Goal: Transaction & Acquisition: Book appointment/travel/reservation

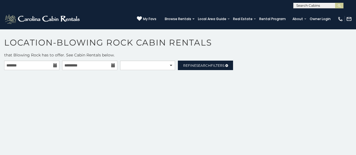
scroll to position [11, 0]
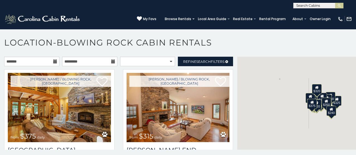
click at [56, 63] on icon at bounding box center [55, 61] width 4 height 4
click at [56, 62] on icon at bounding box center [55, 61] width 4 height 4
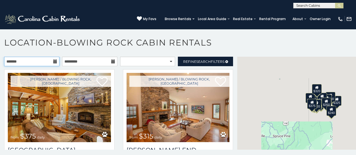
click at [45, 60] on input "text" at bounding box center [31, 61] width 55 height 9
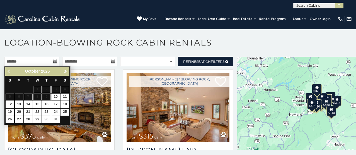
click at [65, 71] on span "Next" at bounding box center [65, 71] width 4 height 4
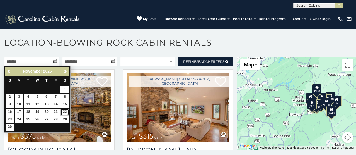
click at [64, 110] on link "22" at bounding box center [64, 111] width 9 height 7
type input "**********"
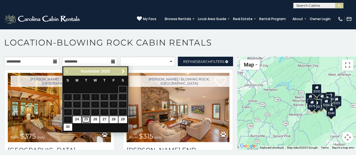
click at [87, 119] on link "25" at bounding box center [86, 119] width 9 height 7
type input "**********"
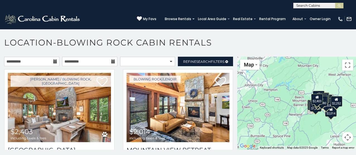
click at [55, 62] on icon at bounding box center [55, 61] width 4 height 4
click at [50, 62] on input "**********" at bounding box center [31, 61] width 55 height 9
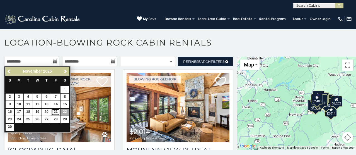
click at [55, 111] on link "21" at bounding box center [55, 111] width 9 height 7
type input "**********"
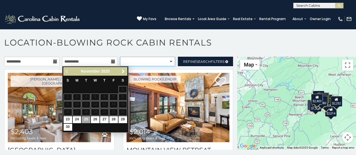
click at [172, 62] on select "**********" at bounding box center [147, 61] width 55 height 9
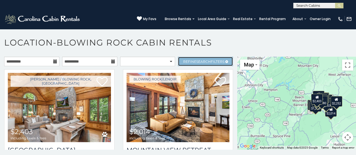
click at [210, 57] on link "Refine Search Filters" at bounding box center [205, 61] width 55 height 9
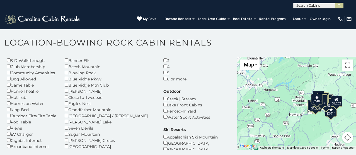
scroll to position [33, 0]
click at [9, 79] on div "Dog Allowed" at bounding box center [31, 78] width 49 height 6
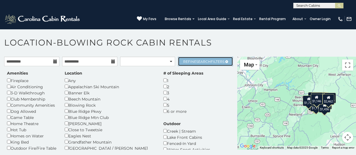
click at [209, 59] on span "Search" at bounding box center [203, 61] width 14 height 4
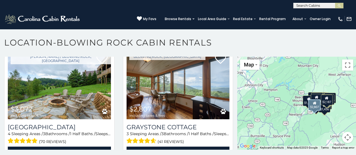
scroll to position [145, 0]
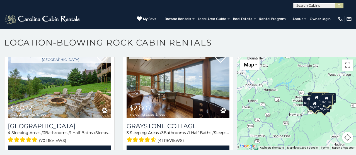
click at [348, 138] on button "Map camera controls" at bounding box center [347, 137] width 11 height 11
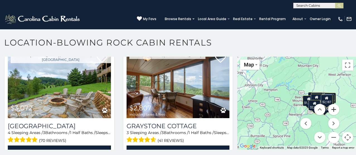
click at [333, 111] on button "Zoom in" at bounding box center [333, 109] width 11 height 11
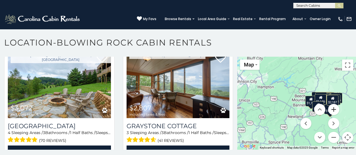
click at [333, 111] on button "Zoom in" at bounding box center [333, 109] width 11 height 11
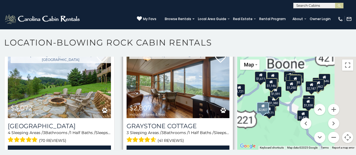
drag, startPoint x: 295, startPoint y: 92, endPoint x: 188, endPoint y: 73, distance: 108.7
click at [188, 57] on main "**********" at bounding box center [178, 57] width 356 height 0
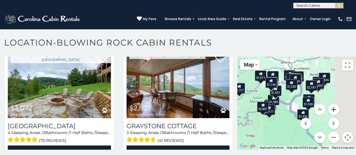
click at [333, 111] on button "Zoom in" at bounding box center [333, 109] width 11 height 11
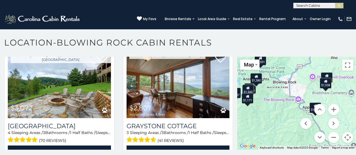
drag, startPoint x: 295, startPoint y: 107, endPoint x: 300, endPoint y: 83, distance: 24.5
click at [300, 83] on div "$2,963 $2,187 $3,072 $2,807 $2,700 $1,801 $1,778 $1,878 $2,748 $1,728 $1,500 $1…" at bounding box center [296, 103] width 119 height 93
click at [334, 108] on button "Zoom in" at bounding box center [333, 109] width 11 height 11
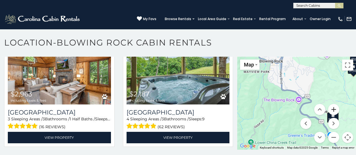
scroll to position [0, 0]
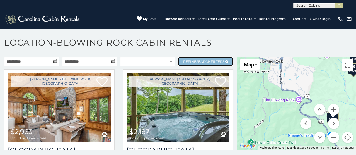
click at [192, 57] on link "Refine Search Filters" at bounding box center [205, 61] width 55 height 9
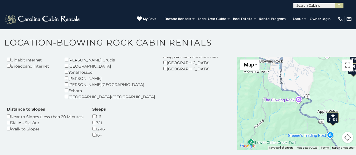
scroll to position [124, 0]
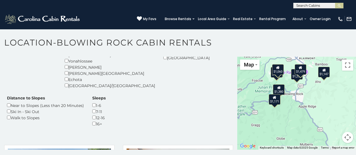
click at [345, 137] on button "Map camera controls" at bounding box center [347, 137] width 11 height 11
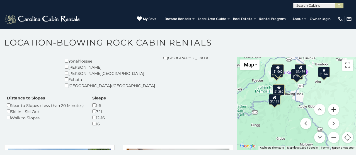
click at [334, 106] on button "Zoom in" at bounding box center [333, 109] width 11 height 11
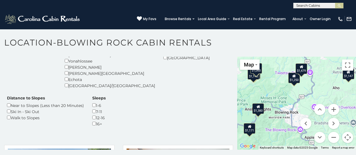
drag, startPoint x: 318, startPoint y: 84, endPoint x: 314, endPoint y: 115, distance: 30.9
click at [314, 115] on div "$1,380 $1,250 $1,171 $984 $1,016 $1,146 $1,060 $1,147 $1,479 Map Satellite Map …" at bounding box center [296, 103] width 119 height 93
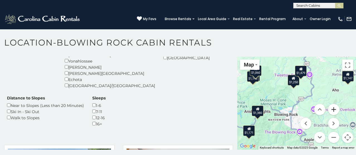
click at [335, 112] on button "Zoom in" at bounding box center [333, 109] width 11 height 11
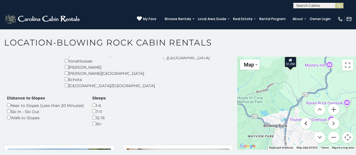
drag, startPoint x: 302, startPoint y: 118, endPoint x: 300, endPoint y: 115, distance: 4.0
click at [300, 115] on div "$1,380 $1,250 $1,171 $984 $1,016 $1,146 $1,060 $1,147 $1,479 Map Satellite Map …" at bounding box center [296, 103] width 119 height 93
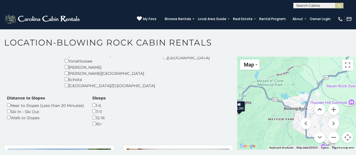
drag, startPoint x: 295, startPoint y: 127, endPoint x: 317, endPoint y: 108, distance: 28.9
click at [317, 108] on div "$1,380 $1,250 $1,171 $984 $1,016 $1,146 $1,060 $1,147 $1,479 Map Satellite Map …" at bounding box center [296, 103] width 119 height 93
click at [241, 109] on div "$1,380" at bounding box center [239, 106] width 12 height 11
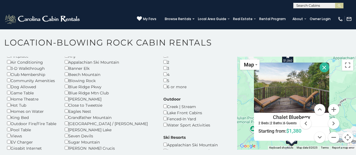
scroll to position [25, 0]
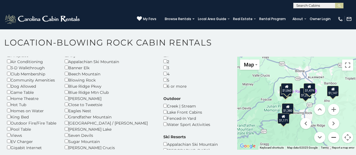
click at [337, 137] on button "Zoom out" at bounding box center [333, 137] width 11 height 11
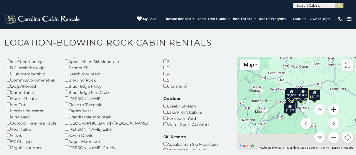
click at [336, 110] on button "Zoom in" at bounding box center [333, 109] width 11 height 11
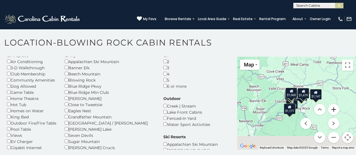
click at [336, 110] on button "Zoom in" at bounding box center [333, 109] width 11 height 11
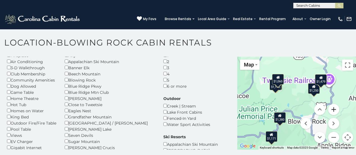
click at [336, 110] on button "Zoom in" at bounding box center [333, 109] width 11 height 11
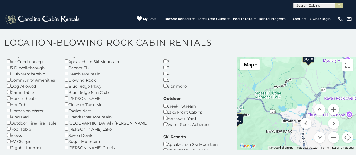
drag, startPoint x: 296, startPoint y: 100, endPoint x: 271, endPoint y: 80, distance: 32.1
click at [271, 80] on div "$1,380 $1,250 $1,171 $984 $1,016 $1,146 $1,060 $1,147 $1,479" at bounding box center [296, 103] width 119 height 93
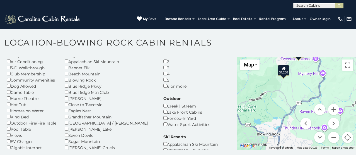
drag, startPoint x: 306, startPoint y: 95, endPoint x: 281, endPoint y: 109, distance: 28.9
click at [281, 109] on div "$1,380 $1,250 $1,171 $984 $1,016 $1,146 $1,060 $1,147 $1,479" at bounding box center [296, 103] width 119 height 93
click at [283, 74] on div "$1,250" at bounding box center [284, 70] width 12 height 11
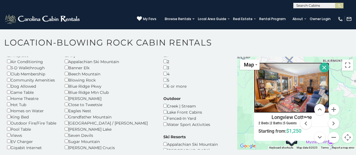
click at [284, 81] on img at bounding box center [291, 87] width 75 height 50
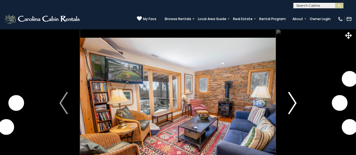
click at [295, 107] on img "Next" at bounding box center [292, 103] width 8 height 22
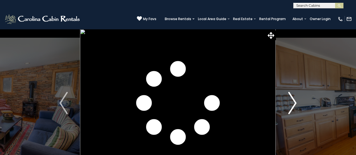
click at [295, 104] on img "Next" at bounding box center [292, 103] width 8 height 22
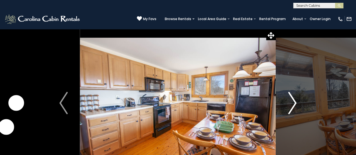
click at [295, 104] on img "Next" at bounding box center [292, 103] width 8 height 22
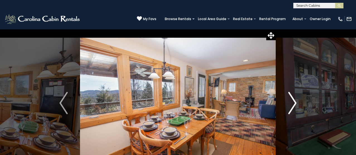
click at [293, 106] on img "Next" at bounding box center [292, 103] width 8 height 22
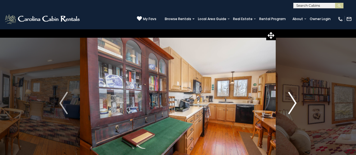
click at [293, 106] on img "Next" at bounding box center [292, 103] width 8 height 22
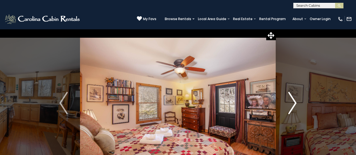
click at [293, 106] on img "Next" at bounding box center [292, 103] width 8 height 22
